Goal: Find contact information: Find contact information

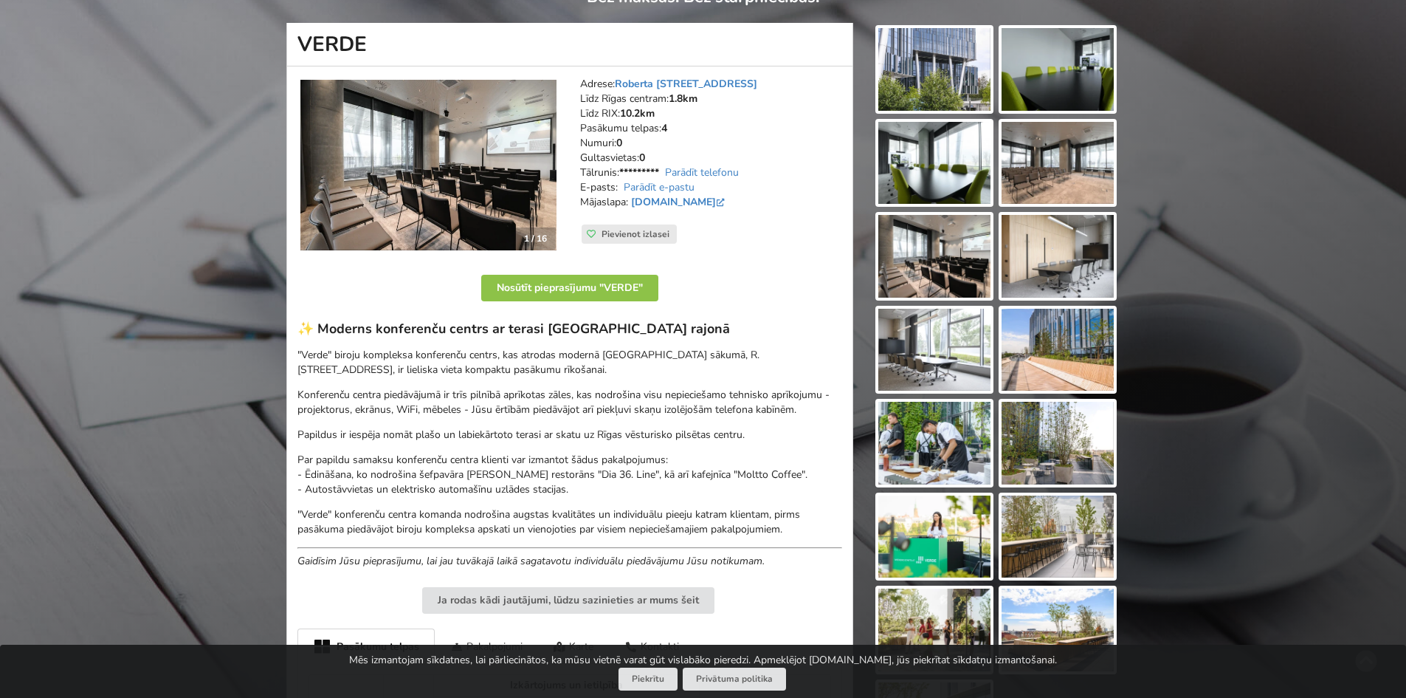
scroll to position [197, 0]
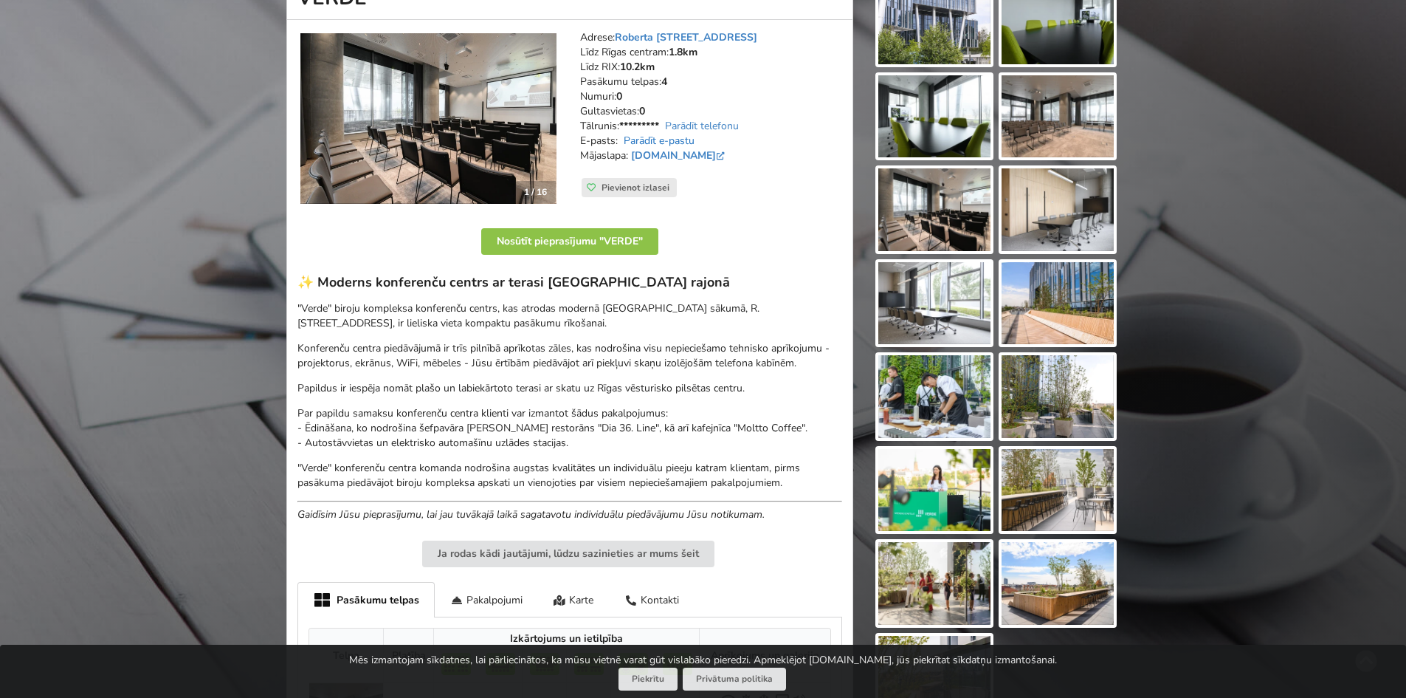
click at [636, 140] on link "Parādīt e-pastu" at bounding box center [659, 141] width 71 height 14
click at [704, 123] on link "Parādīt telefonu" at bounding box center [702, 126] width 74 height 14
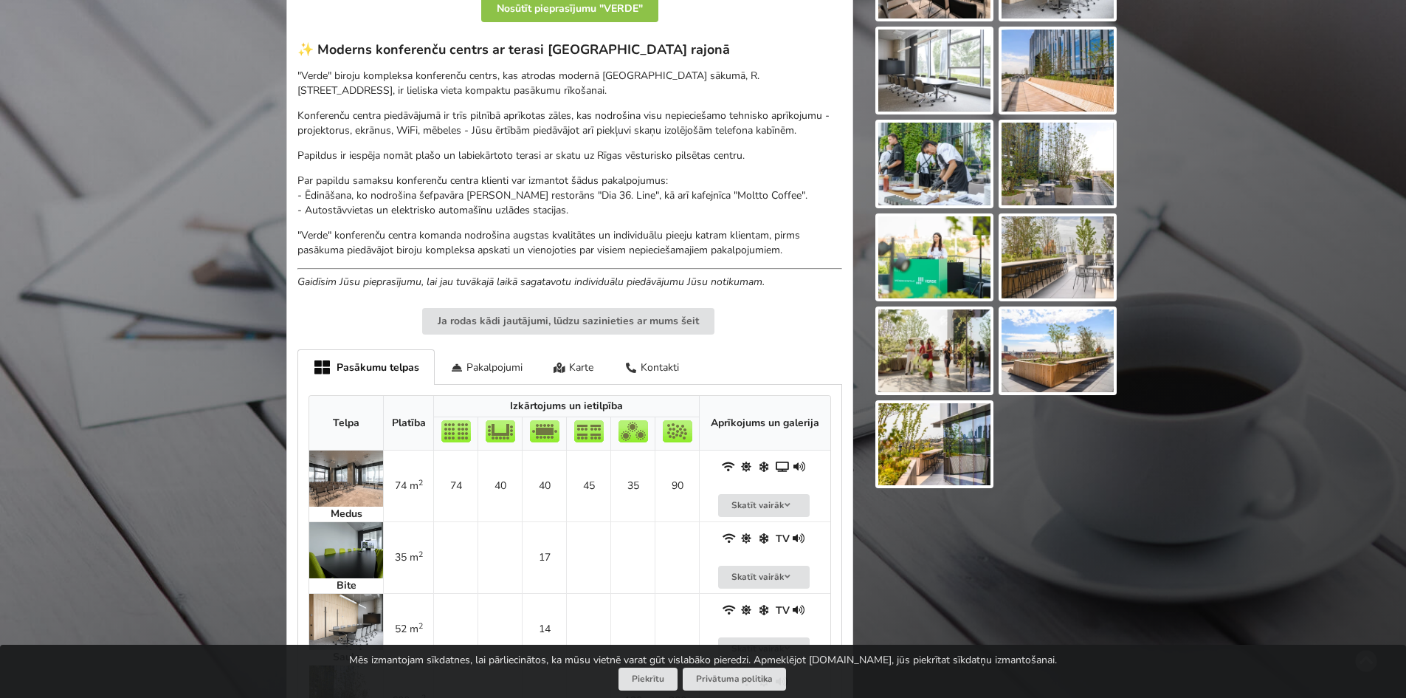
scroll to position [492, 0]
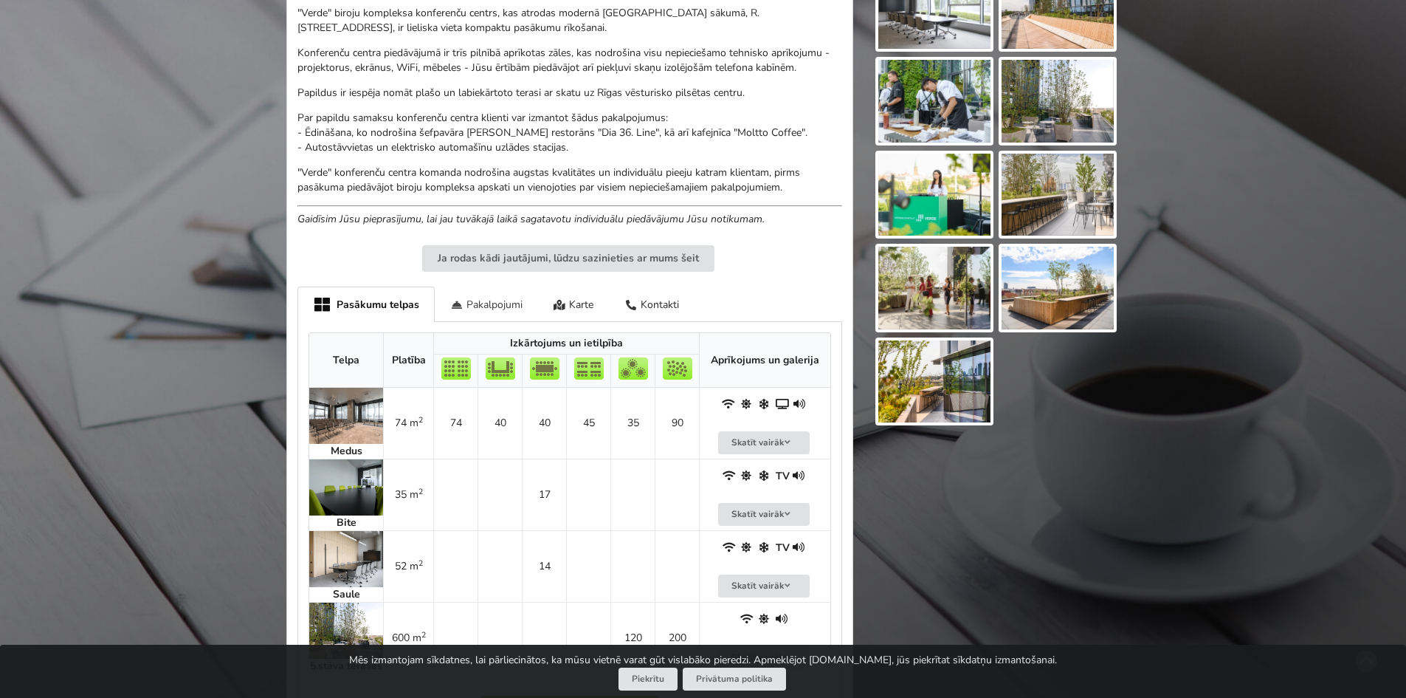
click at [493, 311] on div "Pakalpojumi" at bounding box center [486, 303] width 103 height 35
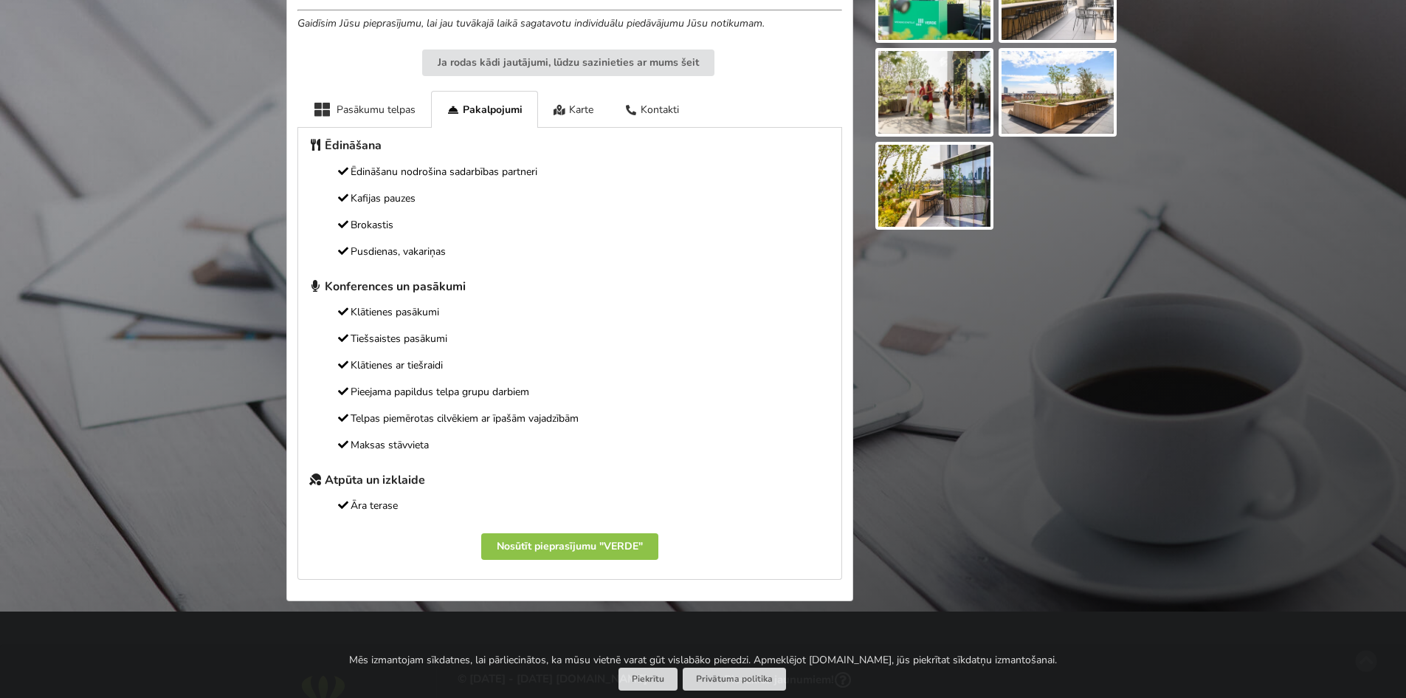
scroll to position [689, 0]
click at [380, 113] on div "Pasākumu telpas" at bounding box center [364, 108] width 134 height 36
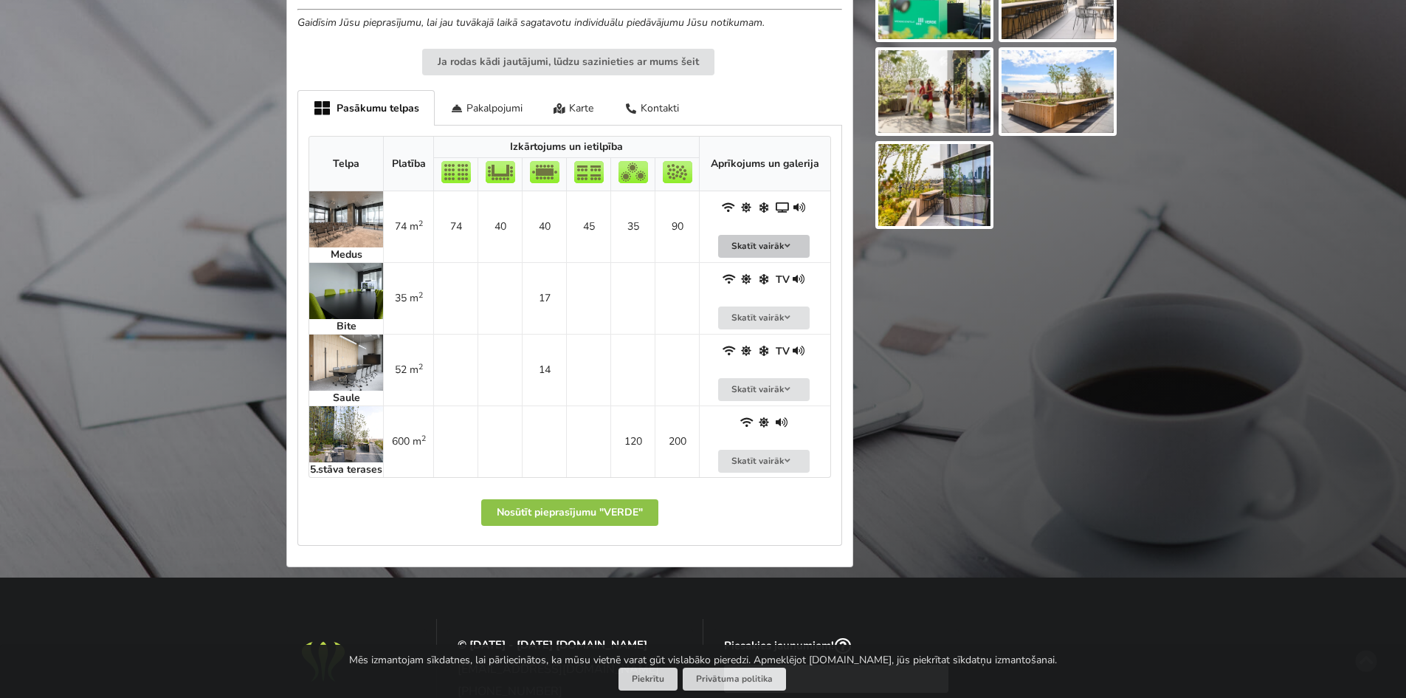
click at [765, 242] on button "Skatīt vairāk" at bounding box center [764, 246] width 92 height 23
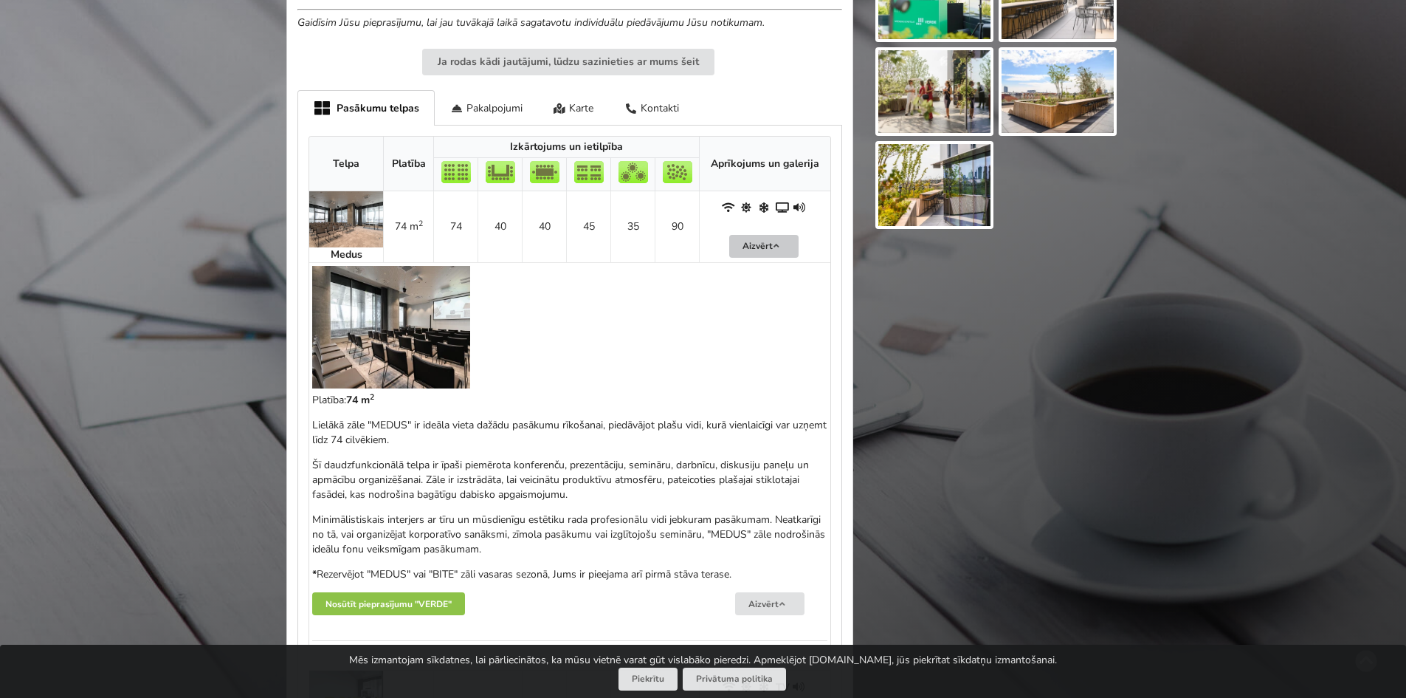
click at [765, 242] on button "Aizvērt" at bounding box center [763, 246] width 69 height 23
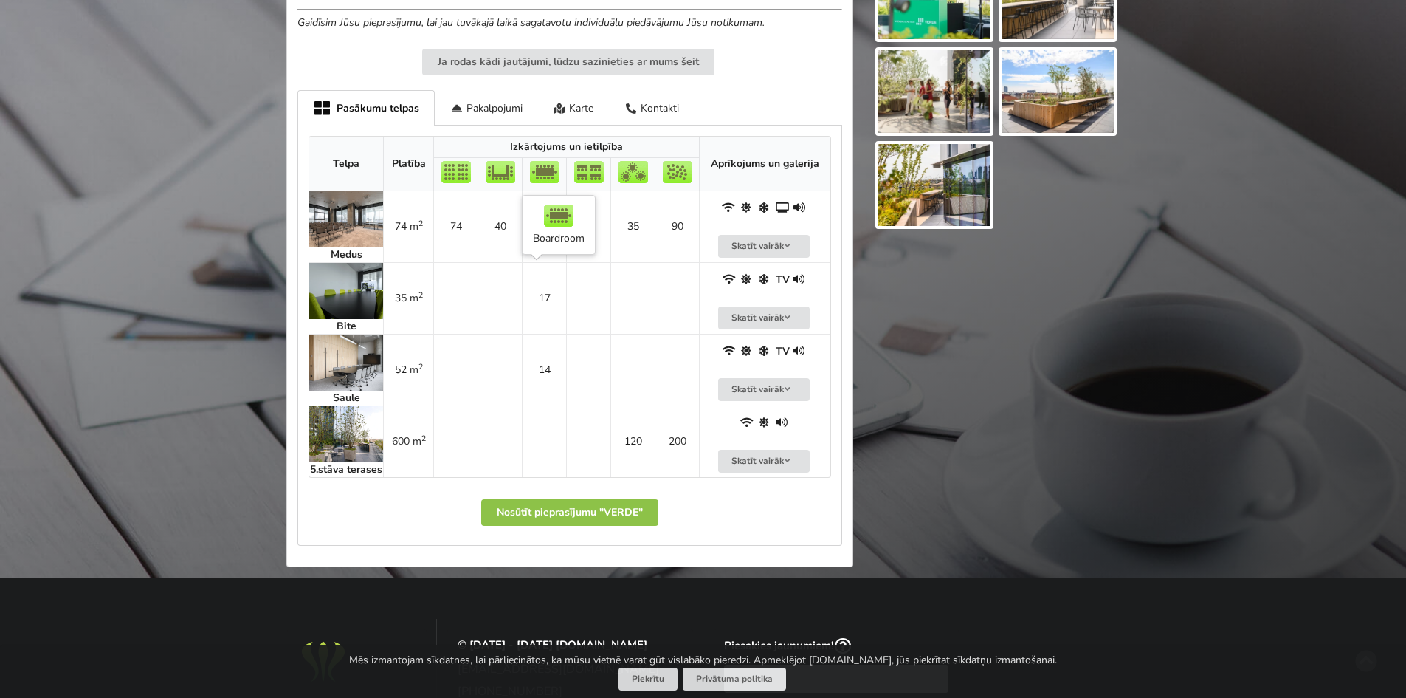
click at [543, 295] on td "17" at bounding box center [544, 298] width 44 height 72
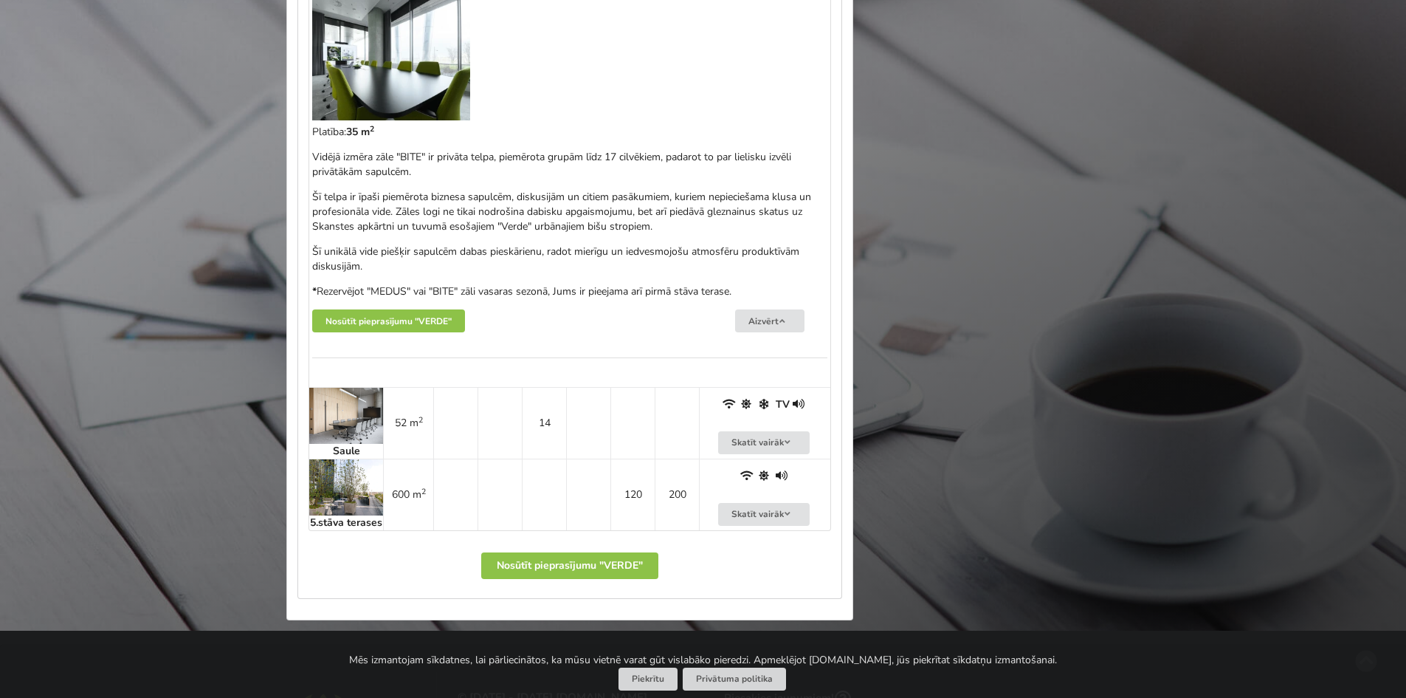
scroll to position [1083, 0]
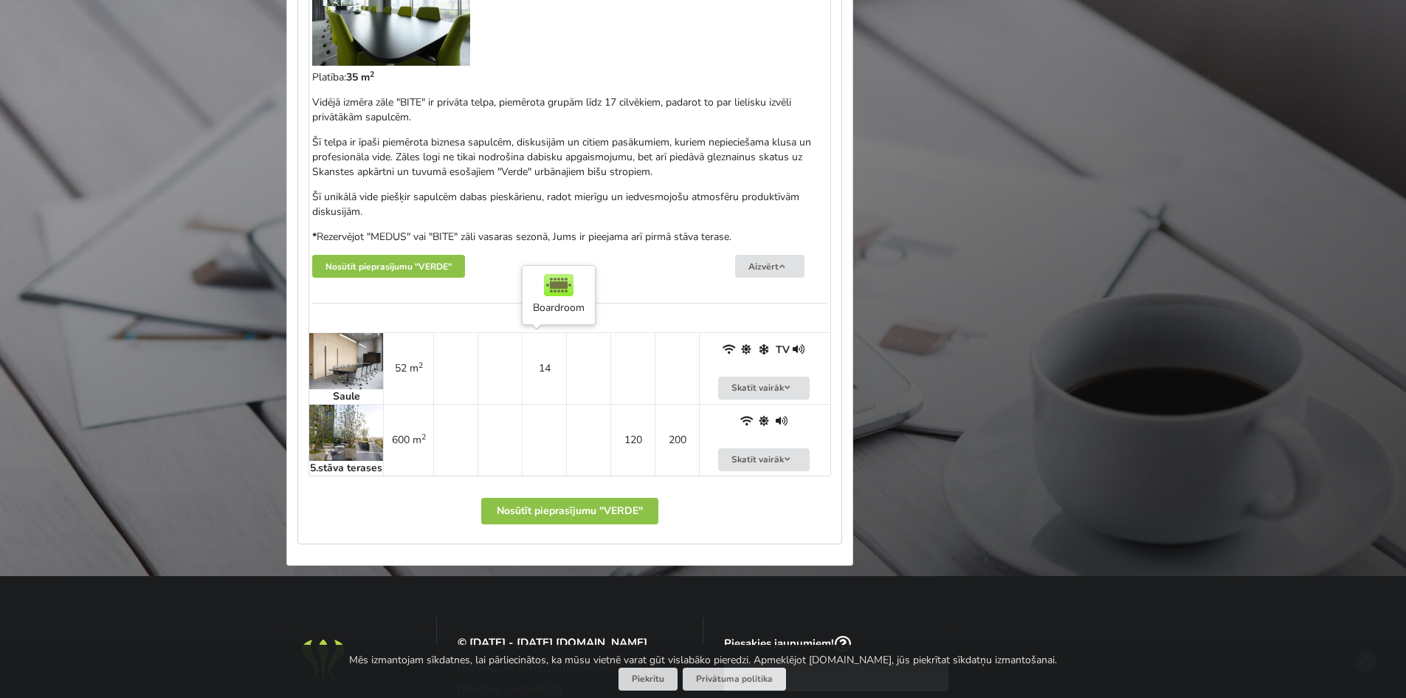
click at [548, 365] on td "14" at bounding box center [544, 368] width 44 height 72
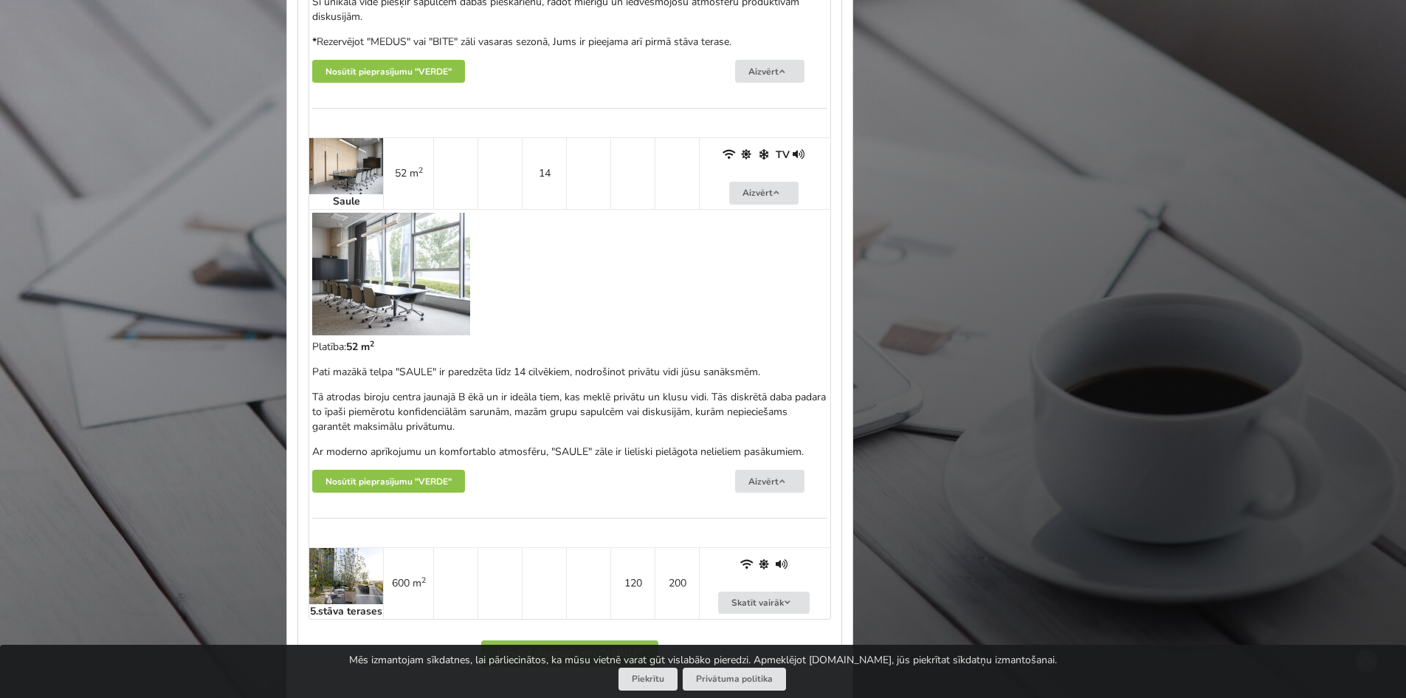
scroll to position [1279, 0]
